Goal: Transaction & Acquisition: Subscribe to service/newsletter

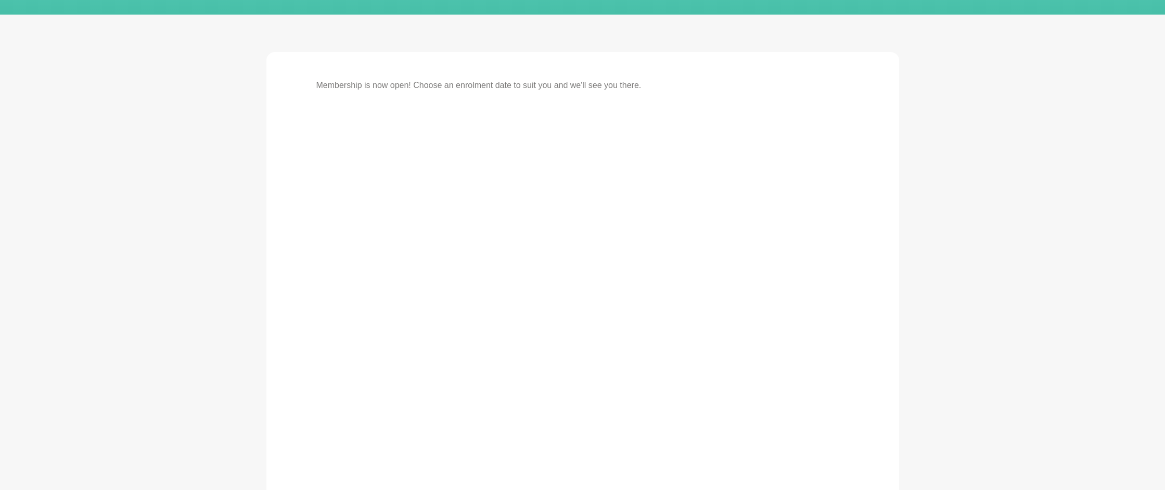
scroll to position [219, 0]
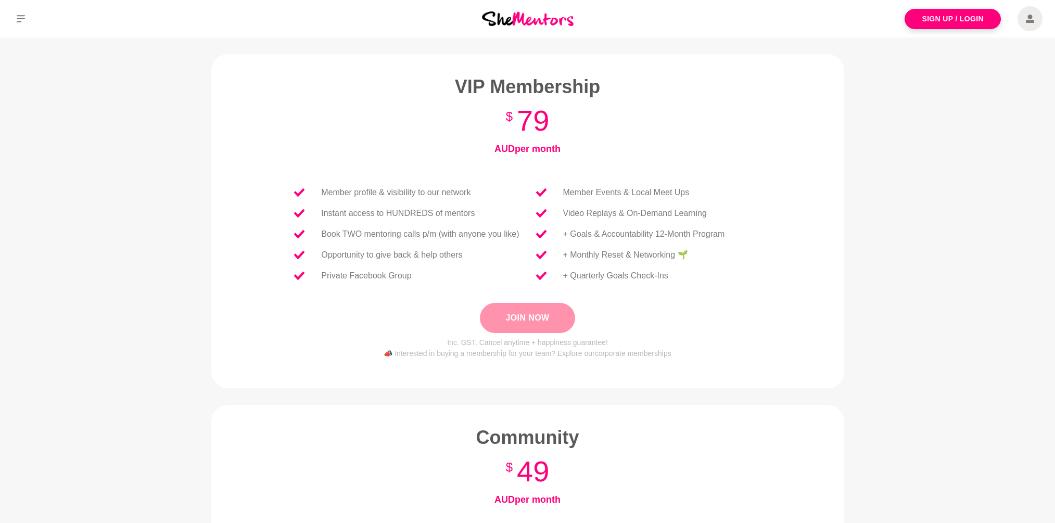
click at [517, 316] on button "Join Now" at bounding box center [527, 318] width 95 height 30
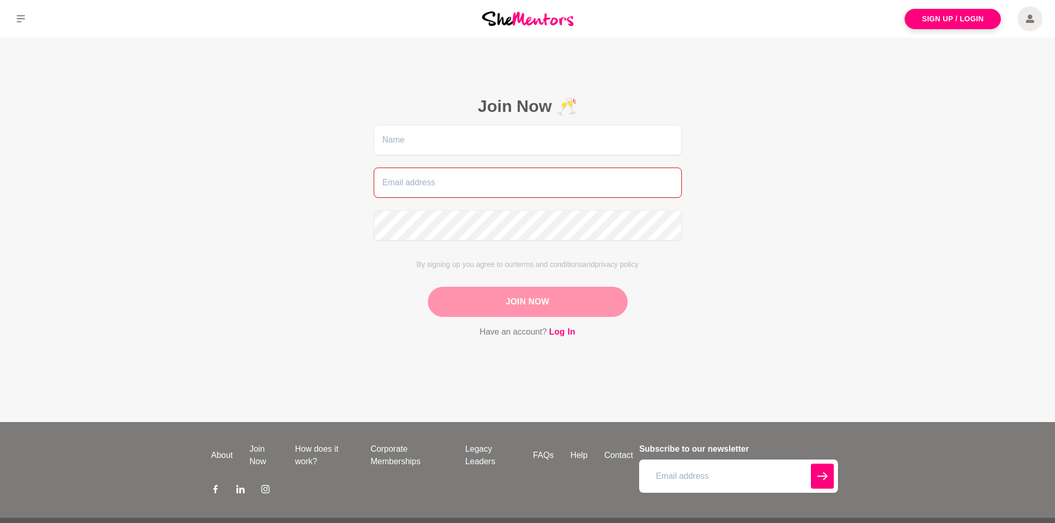
type input "alison.adey27+career@gmail.com"
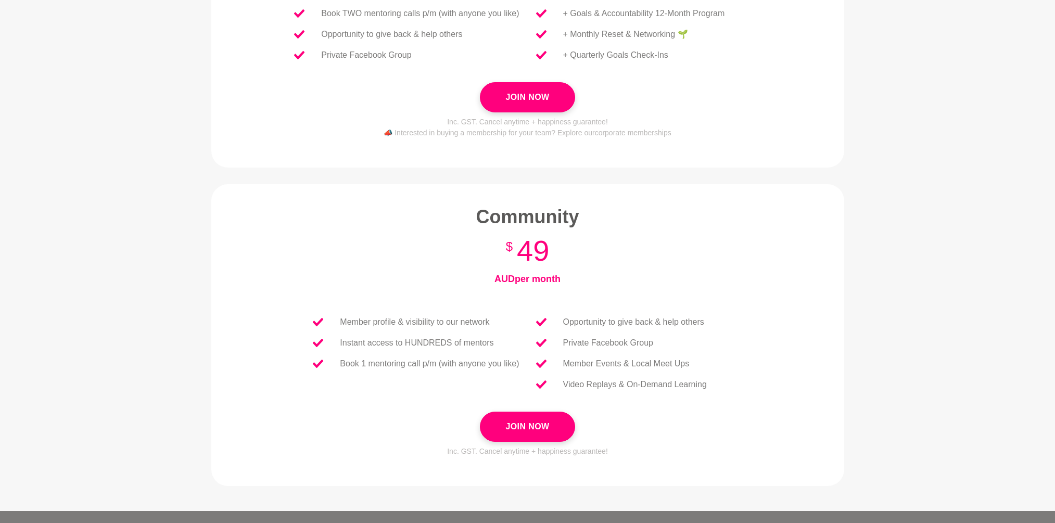
scroll to position [265, 0]
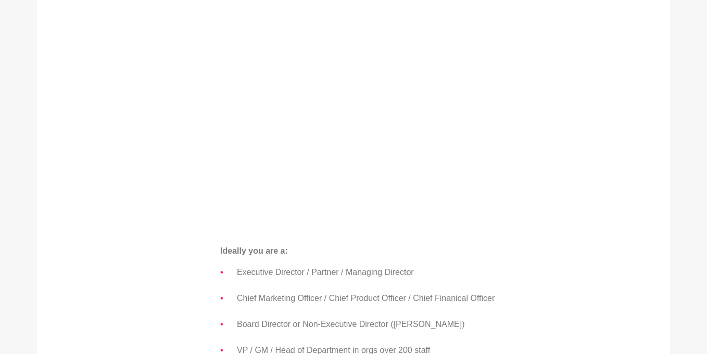
scroll to position [505, 0]
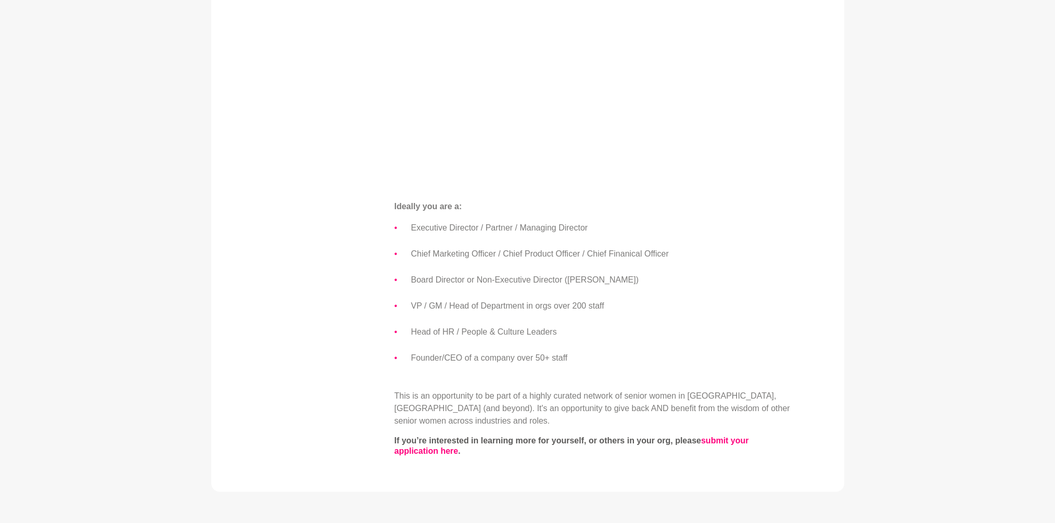
scroll to position [552, 0]
